Goal: Communication & Community: Answer question/provide support

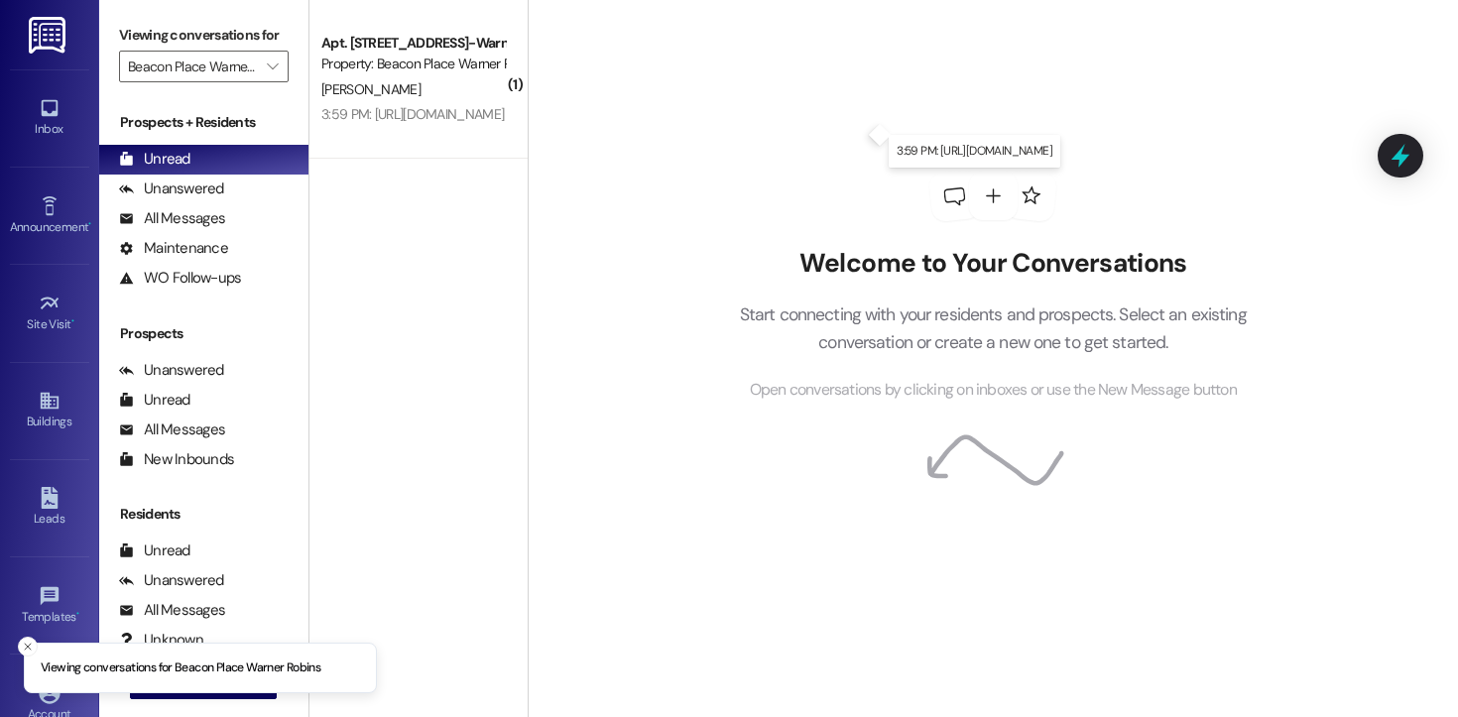
click at [416, 119] on div "3:59 PM: [URL][DOMAIN_NAME] 3:59 PM: [URL][DOMAIN_NAME]" at bounding box center [412, 114] width 182 height 18
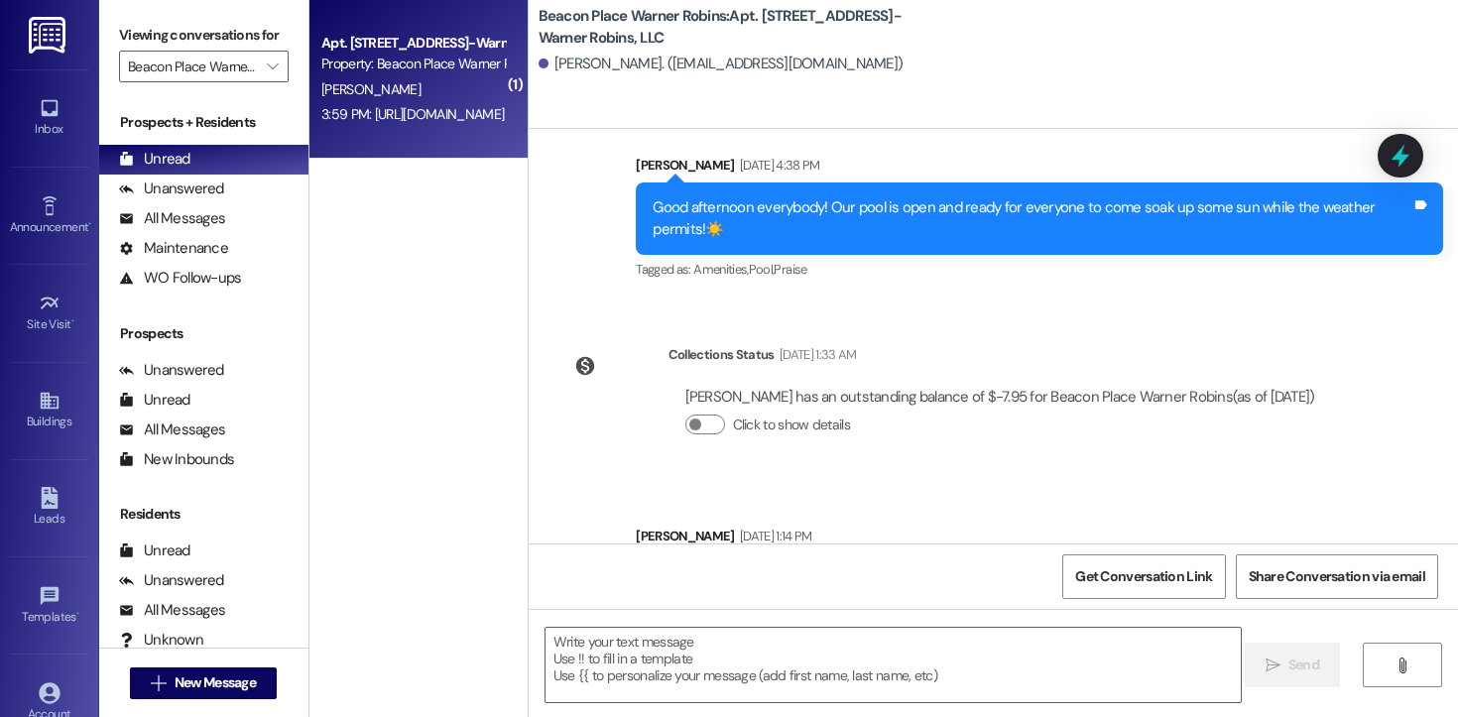
scroll to position [5806, 0]
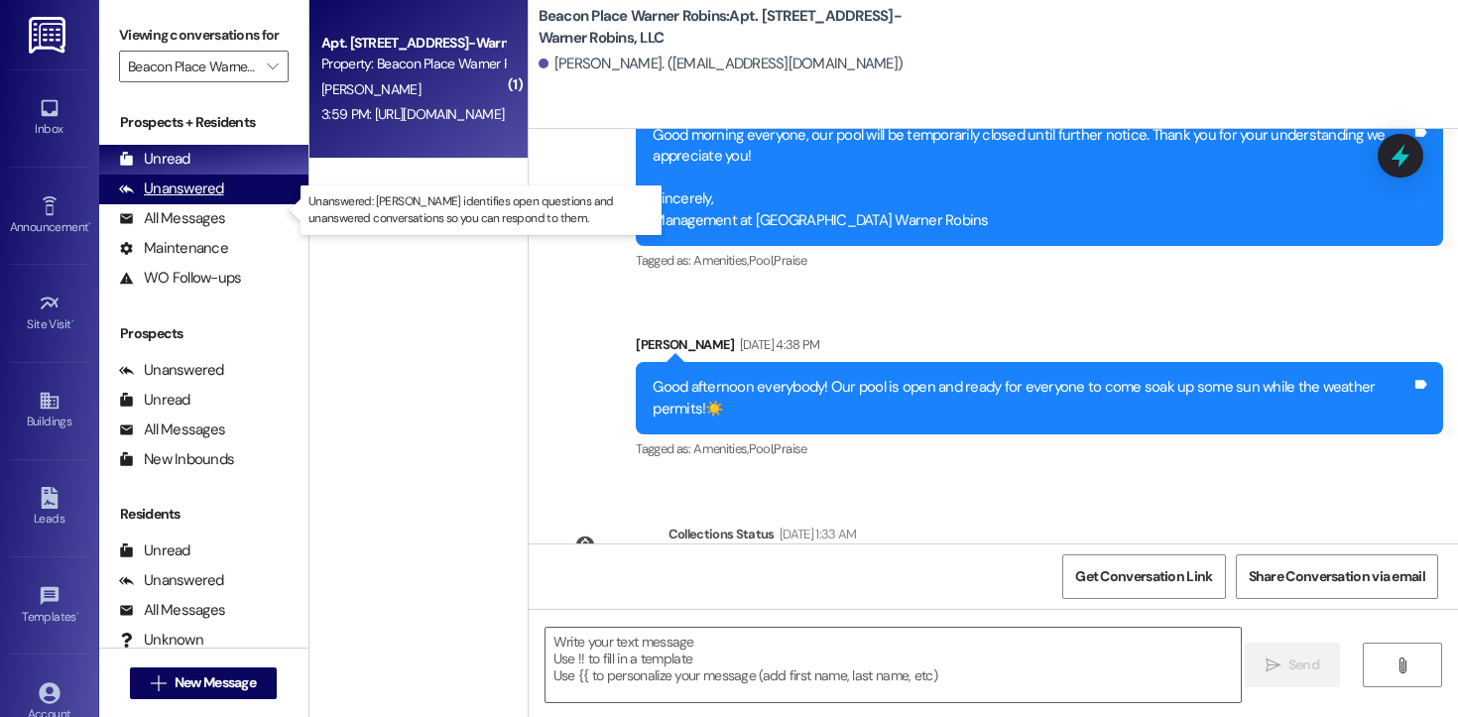
click at [184, 204] on div "Unanswered (0)" at bounding box center [203, 190] width 209 height 30
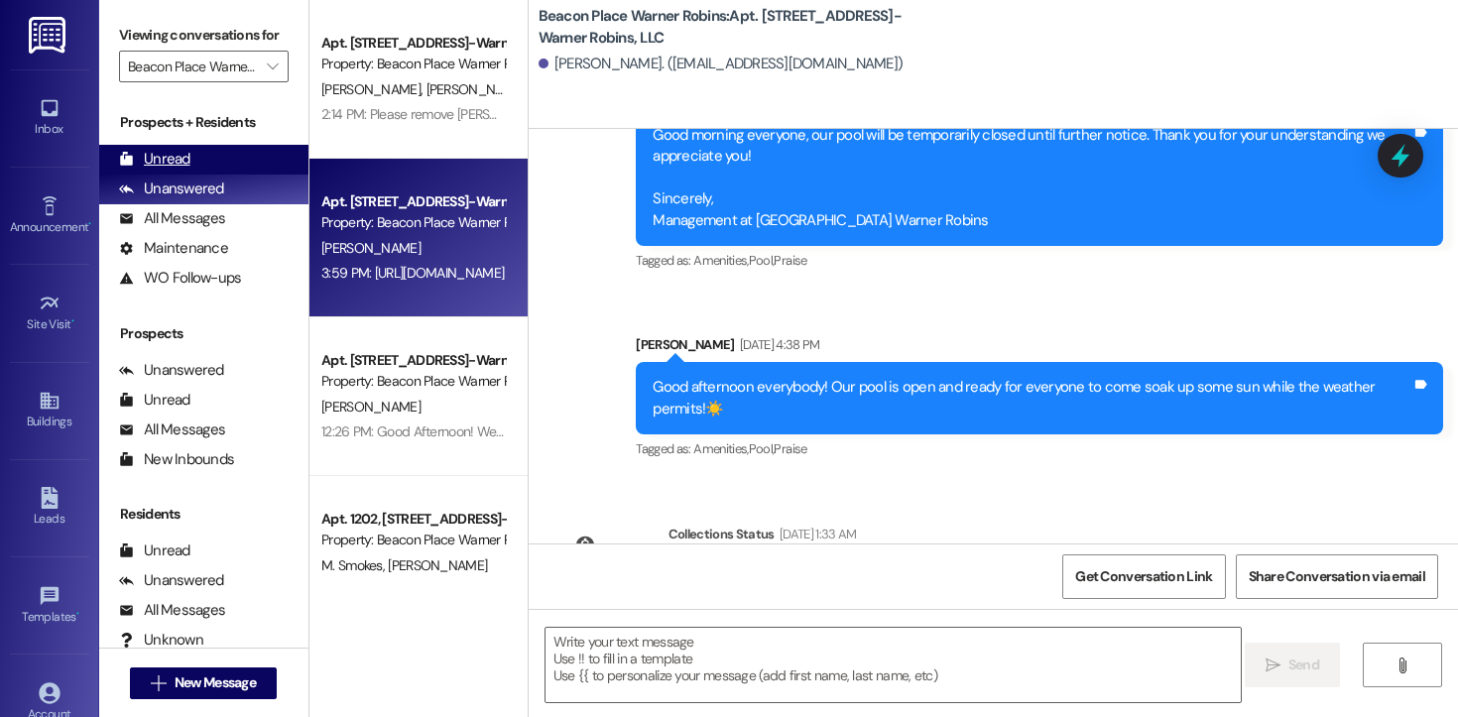
click at [180, 170] on div "Unread" at bounding box center [154, 159] width 71 height 21
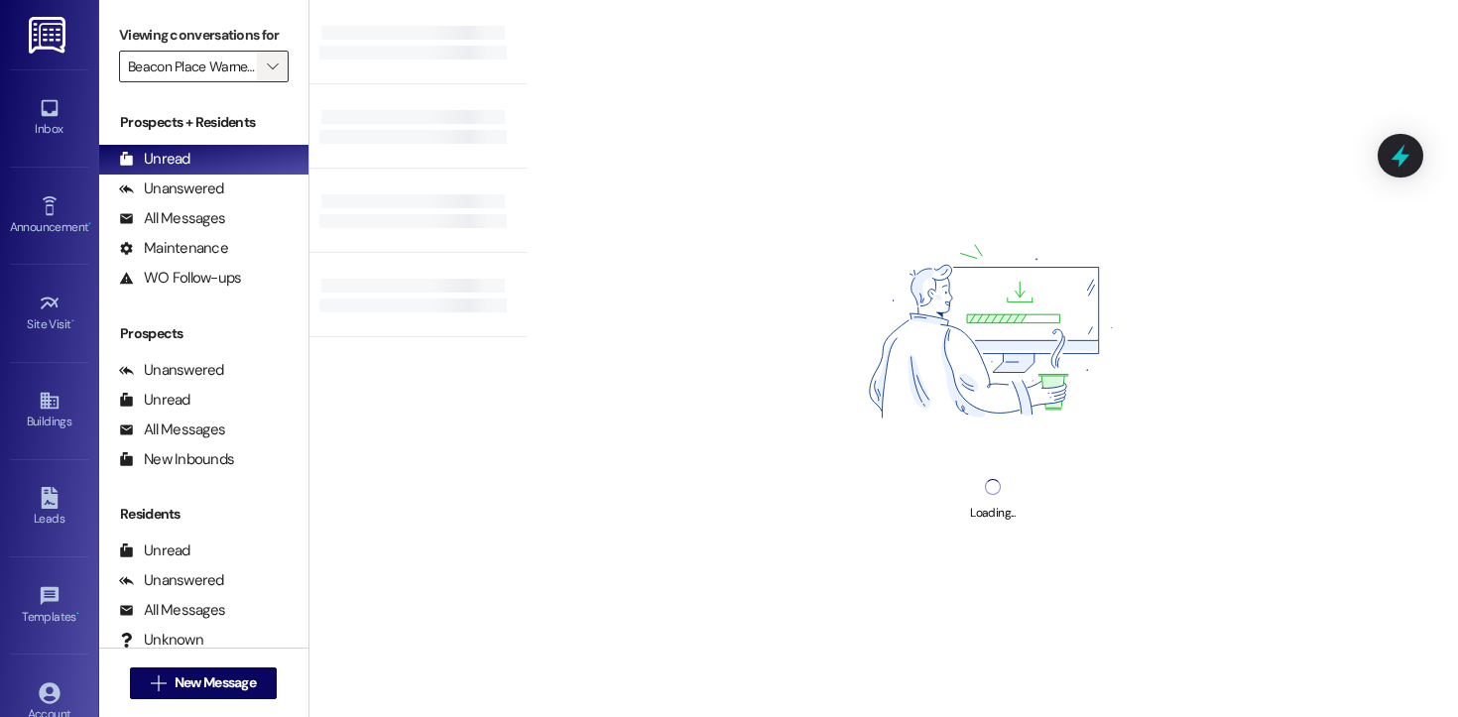
click at [267, 74] on icon "" at bounding box center [272, 67] width 11 height 16
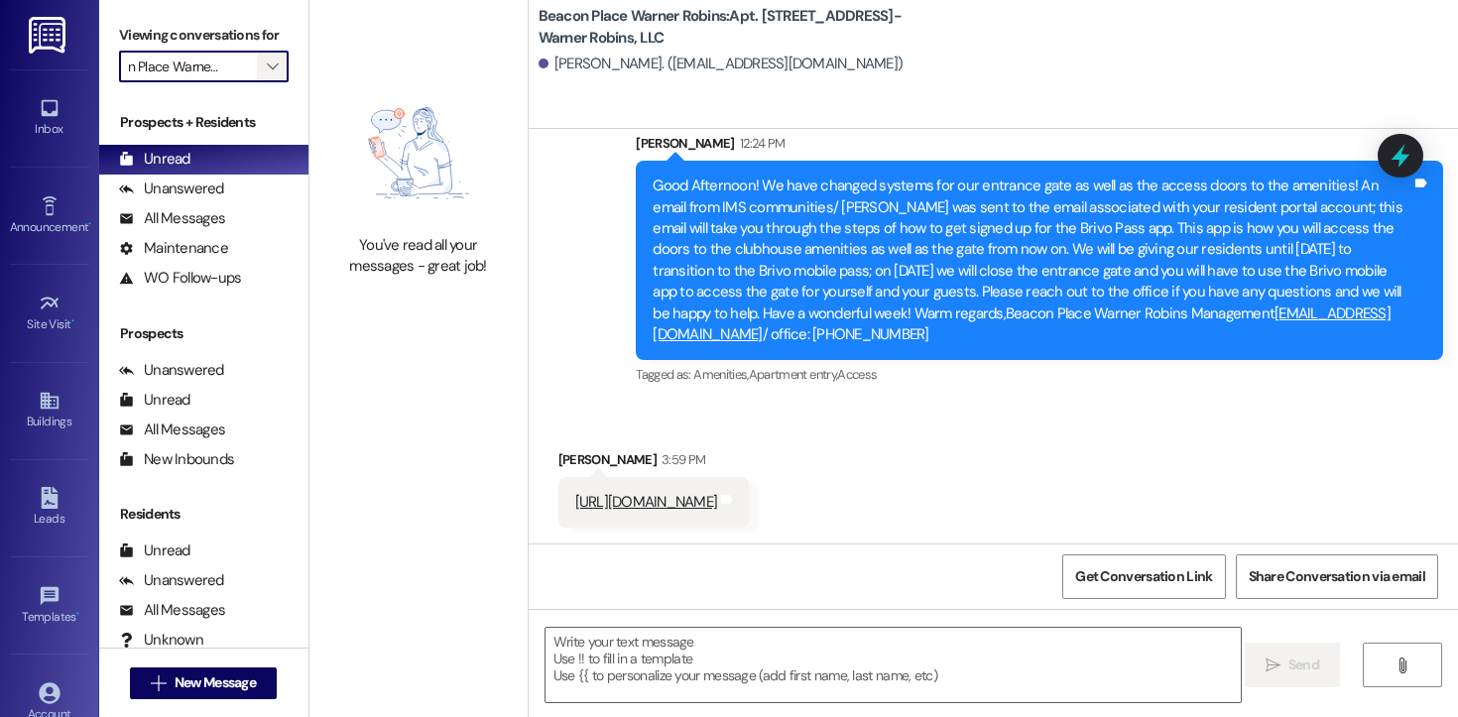
scroll to position [0, 0]
click at [267, 74] on icon "" at bounding box center [272, 67] width 11 height 16
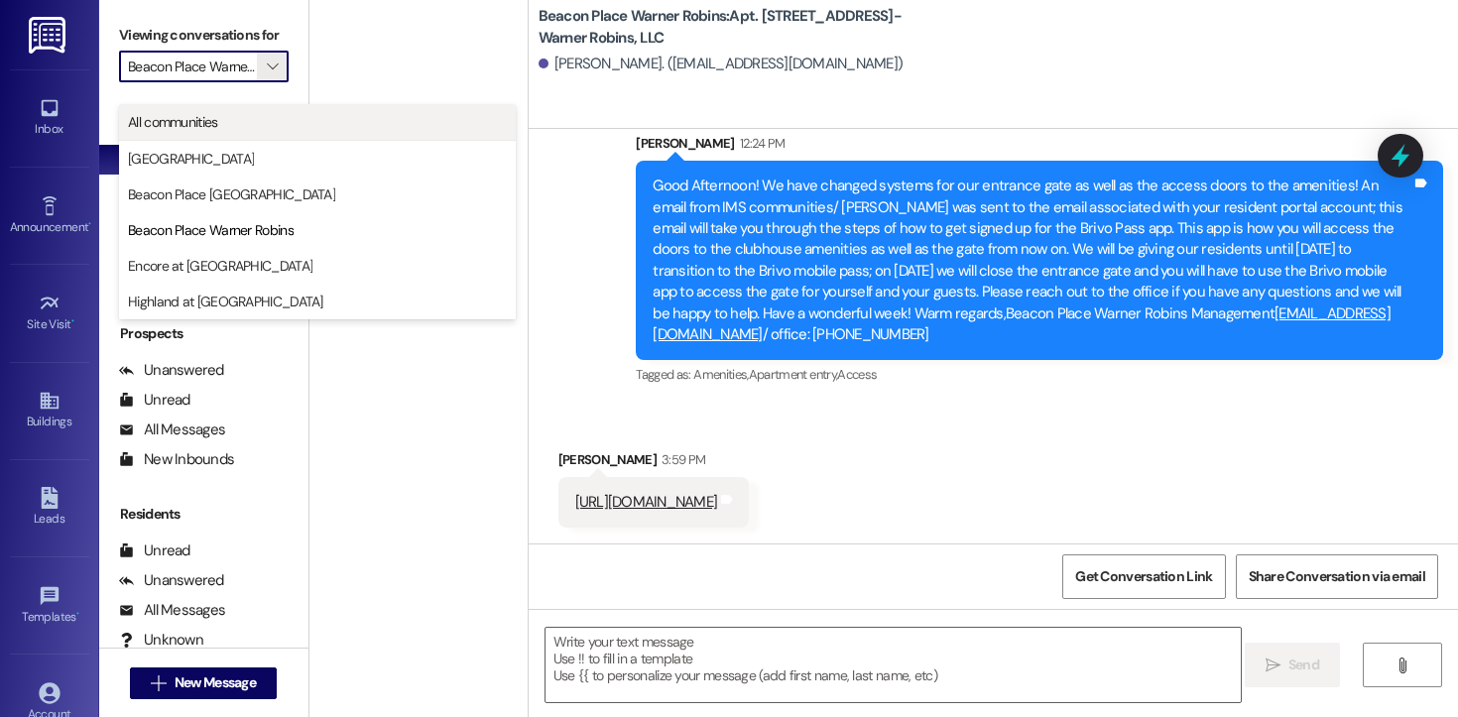
click at [228, 122] on span "All communities" at bounding box center [317, 122] width 379 height 20
